Goal: Task Accomplishment & Management: Use online tool/utility

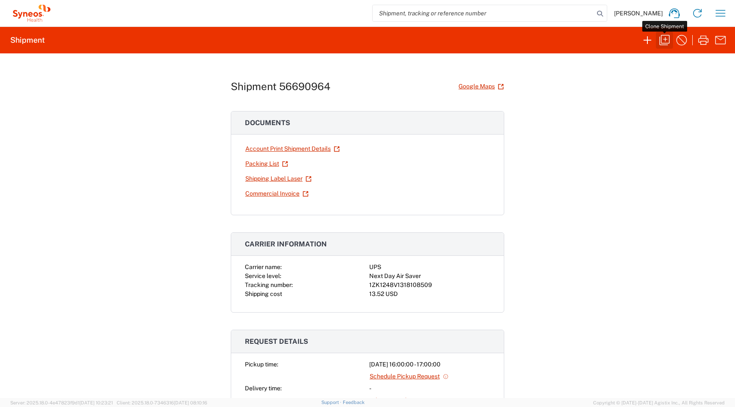
click at [661, 42] on icon "button" at bounding box center [664, 40] width 10 height 10
click at [627, 94] on div "Shipment 56690964 Google Maps Documents Account Print Shipment Details Packing …" at bounding box center [367, 225] width 735 height 345
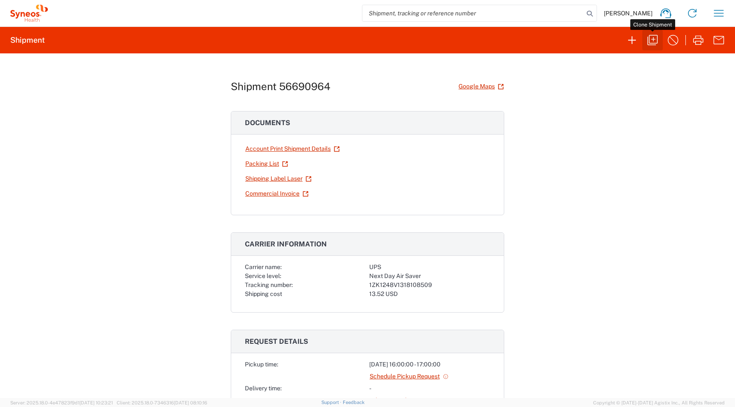
click at [651, 42] on icon "button" at bounding box center [652, 40] width 14 height 14
